Goal: Task Accomplishment & Management: Manage account settings

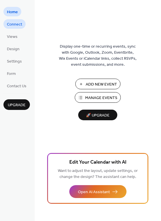
click at [17, 27] on span "Connect" at bounding box center [14, 25] width 15 height 6
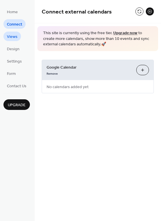
click at [18, 38] on link "Views" at bounding box center [12, 36] width 18 height 9
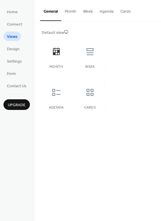
click at [13, 39] on span "Views" at bounding box center [12, 37] width 11 height 6
click at [10, 48] on span "Design" at bounding box center [13, 49] width 13 height 6
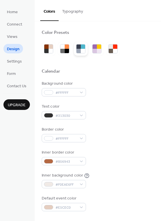
click at [80, 49] on div at bounding box center [79, 51] width 4 height 4
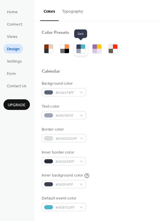
click at [64, 45] on div at bounding box center [62, 47] width 4 height 4
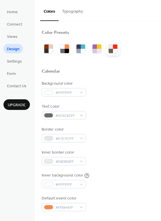
click at [111, 50] on div at bounding box center [111, 51] width 4 height 4
click at [91, 49] on div at bounding box center [97, 49] width 14 height 14
click at [83, 49] on div at bounding box center [83, 51] width 4 height 4
click at [52, 65] on div at bounding box center [98, 62] width 112 height 13
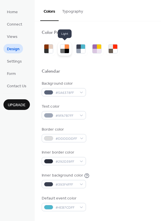
click at [62, 51] on div at bounding box center [62, 51] width 4 height 4
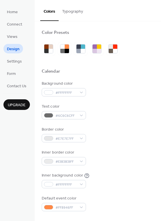
click at [104, 93] on div "Background color #FFFFFFFF" at bounding box center [98, 89] width 112 height 16
click at [16, 73] on span "Form" at bounding box center [11, 74] width 9 height 6
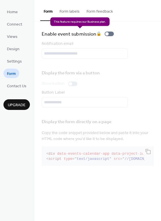
click at [111, 35] on div "Enable event submission 🔒" at bounding box center [79, 34] width 74 height 8
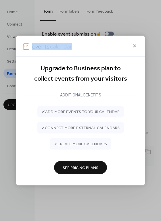
click at [134, 45] on icon at bounding box center [134, 46] width 7 height 7
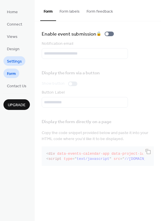
click at [19, 61] on span "Settings" at bounding box center [14, 62] width 15 height 6
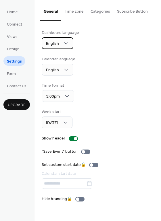
click at [61, 45] on div "English" at bounding box center [58, 43] width 32 height 12
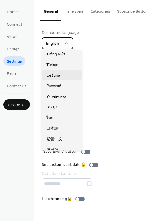
scroll to position [144, 0]
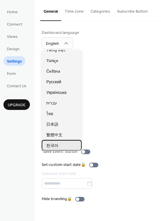
click at [62, 145] on div "한국어" at bounding box center [62, 145] width 40 height 11
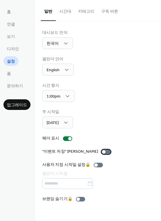
click at [79, 154] on label ""이벤트 저장" [PERSON_NAME]" at bounding box center [77, 152] width 71 height 6
click at [93, 164] on div "사용자 지정 시작일 설정 🔒 캘린더 시작일" at bounding box center [73, 175] width 63 height 27
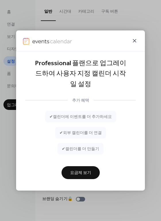
click at [136, 44] on icon at bounding box center [134, 40] width 7 height 7
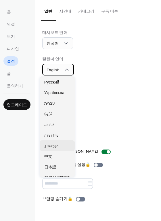
scroll to position [292, 0]
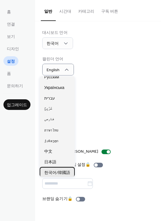
click at [51, 173] on span "한국어/韓國語" at bounding box center [57, 173] width 26 height 6
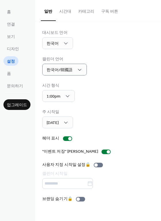
click at [129, 124] on div "주 시작일 [DATE]" at bounding box center [98, 118] width 112 height 19
click at [64, 99] on div "1:00pm" at bounding box center [58, 96] width 32 height 12
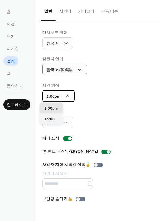
click at [64, 99] on div "1:00pm" at bounding box center [58, 96] width 32 height 12
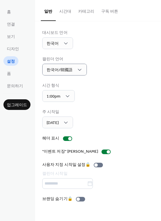
click at [83, 14] on button "카테고리" at bounding box center [86, 10] width 23 height 20
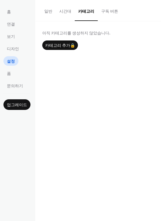
click at [59, 14] on button "시간대" at bounding box center [65, 10] width 19 height 20
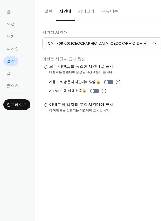
click at [75, 14] on button "카테고리" at bounding box center [86, 10] width 23 height 20
